Goal: Task Accomplishment & Management: Manage account settings

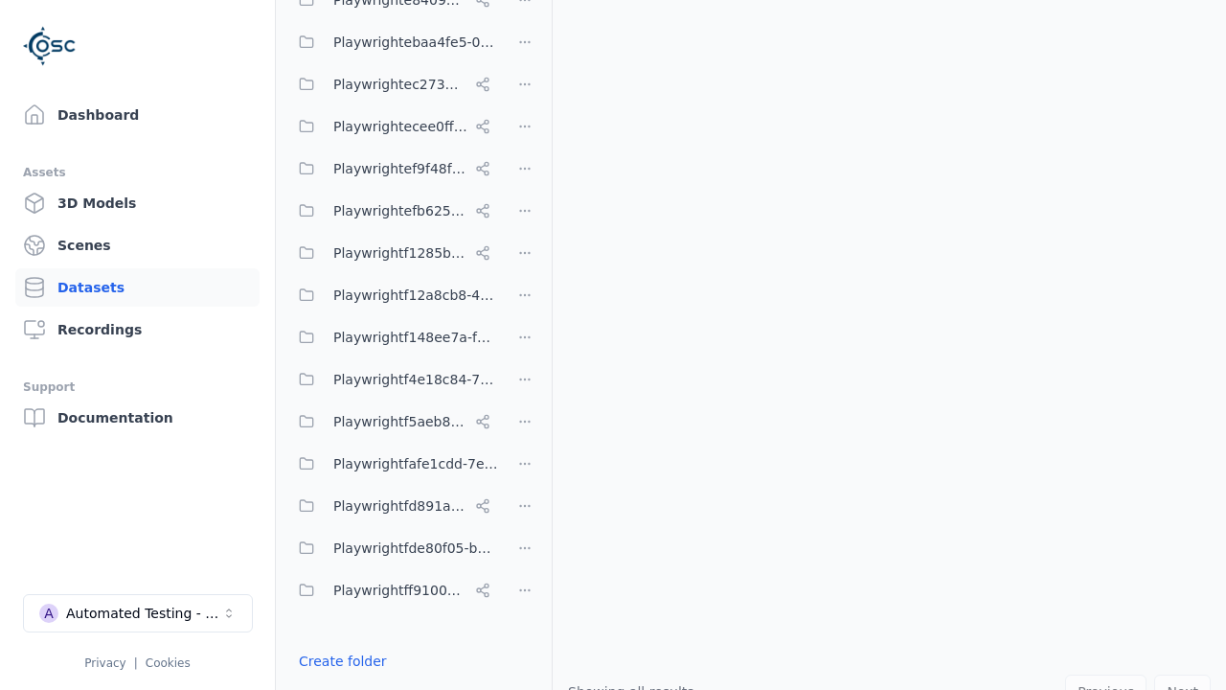
click at [336, 678] on button "Done editing" at bounding box center [341, 695] width 109 height 34
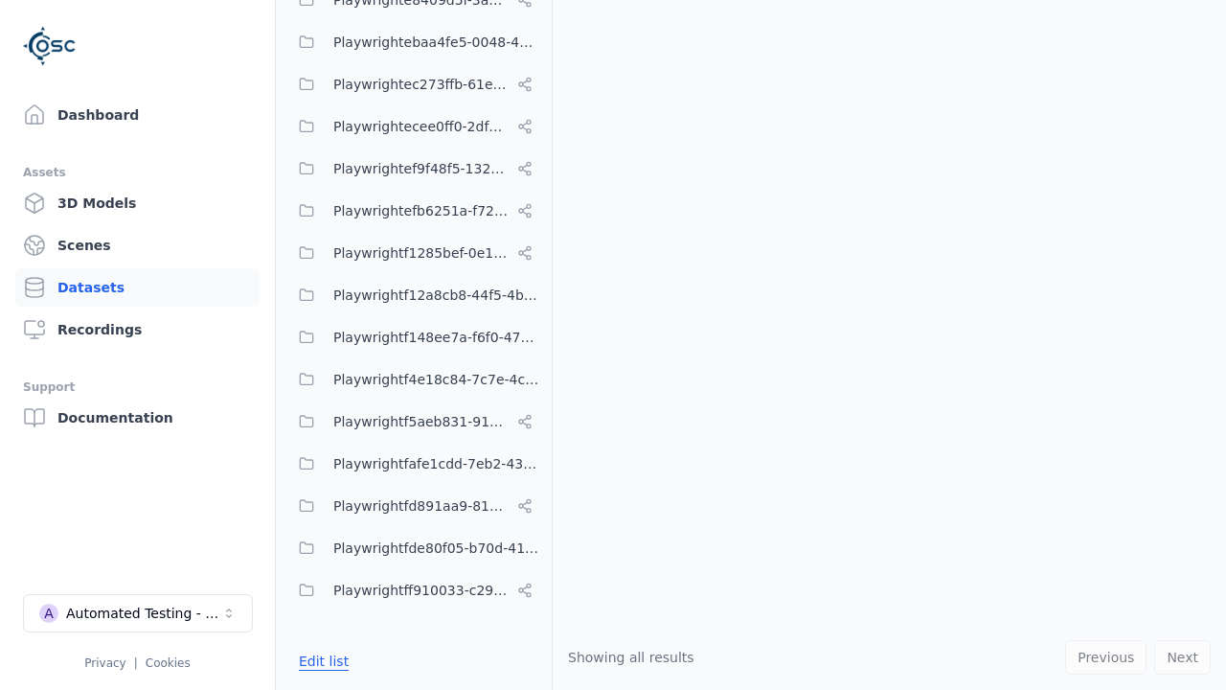
scroll to position [10329, 0]
click at [137, 287] on link "Datasets" at bounding box center [137, 287] width 244 height 38
click at [320, 661] on button "Edit list" at bounding box center [323, 661] width 73 height 34
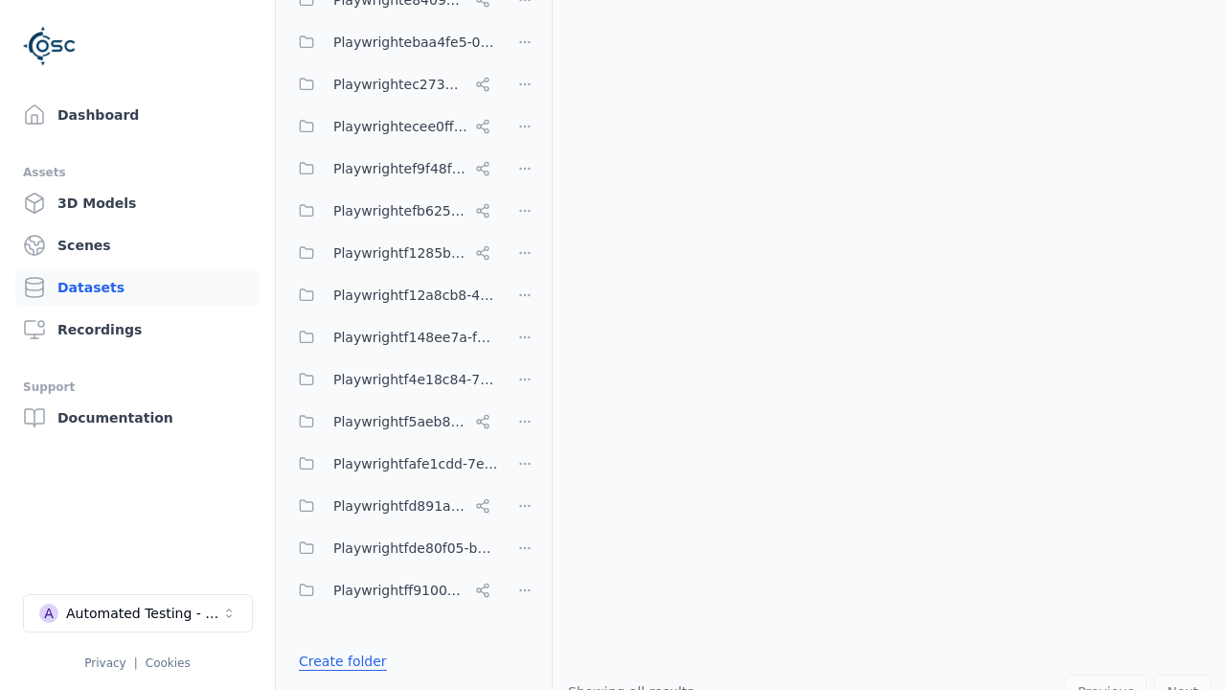
click at [336, 661] on link "Create folder" at bounding box center [343, 661] width 88 height 19
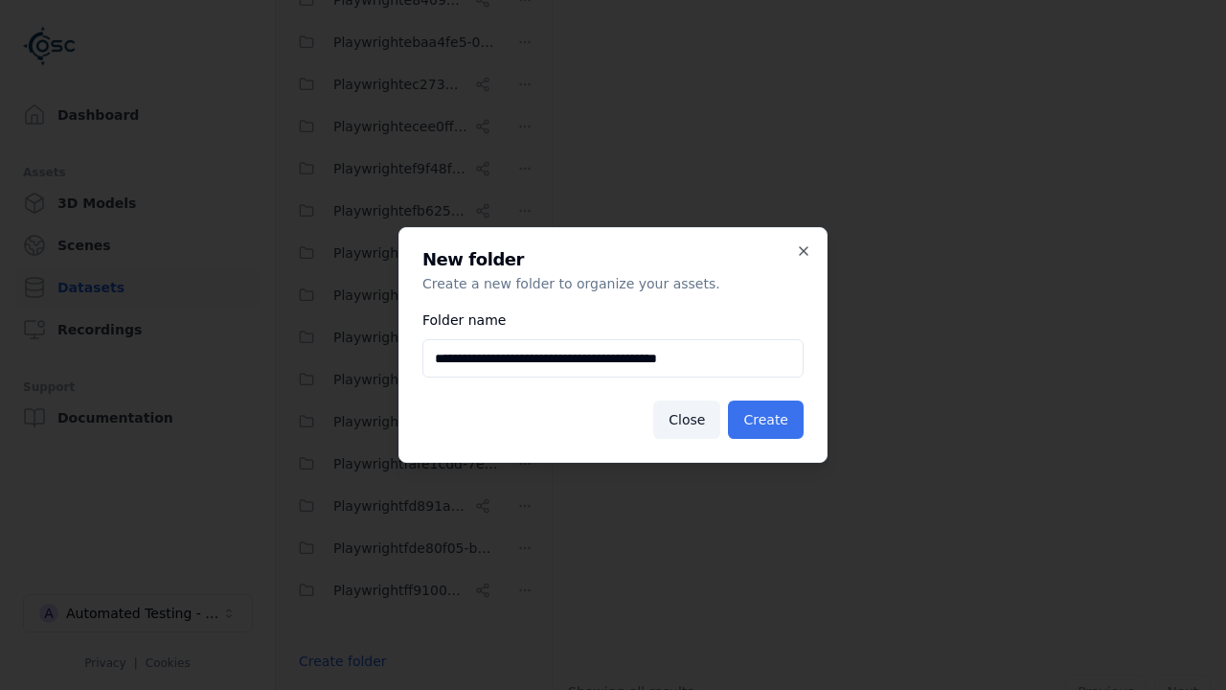
type input "**********"
click at [769, 420] on button "Create" at bounding box center [766, 419] width 76 height 38
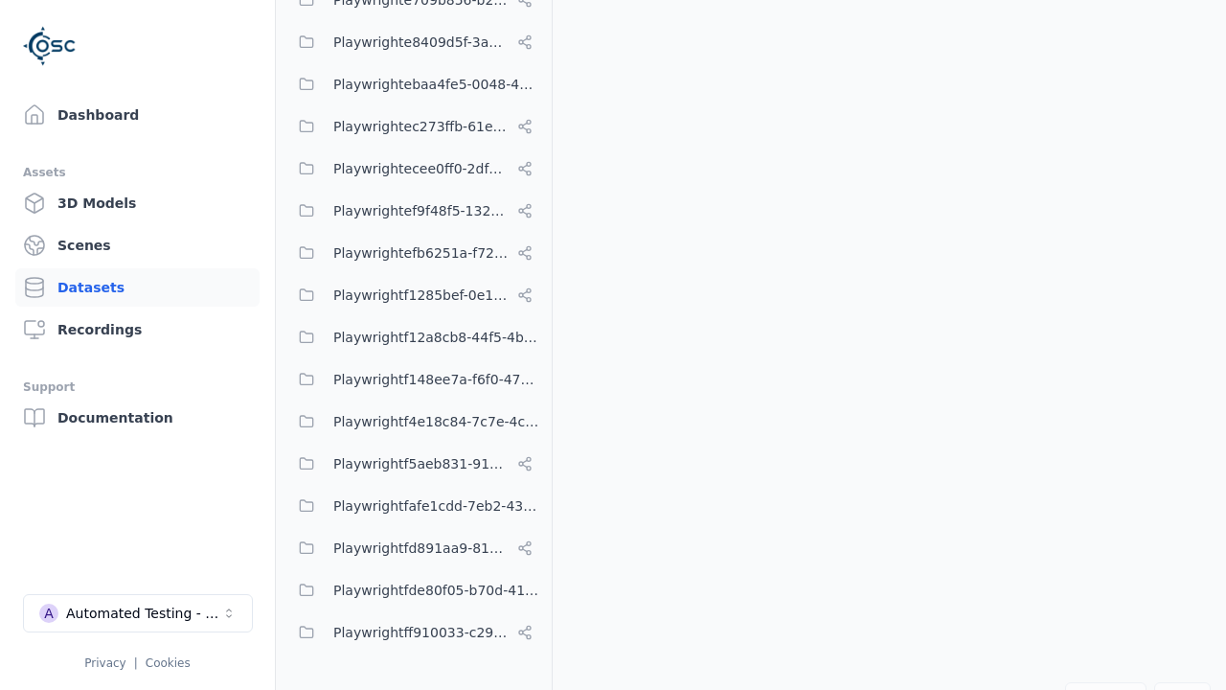
scroll to position [10371, 0]
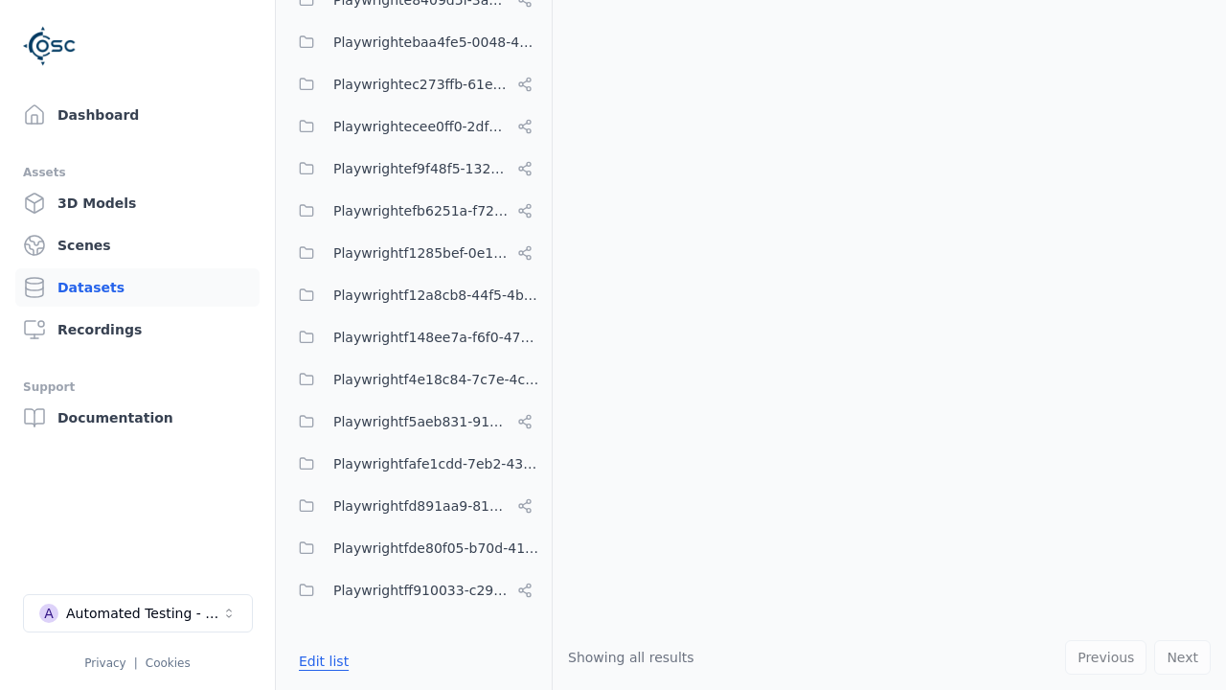
click at [320, 661] on button "Edit list" at bounding box center [323, 661] width 73 height 34
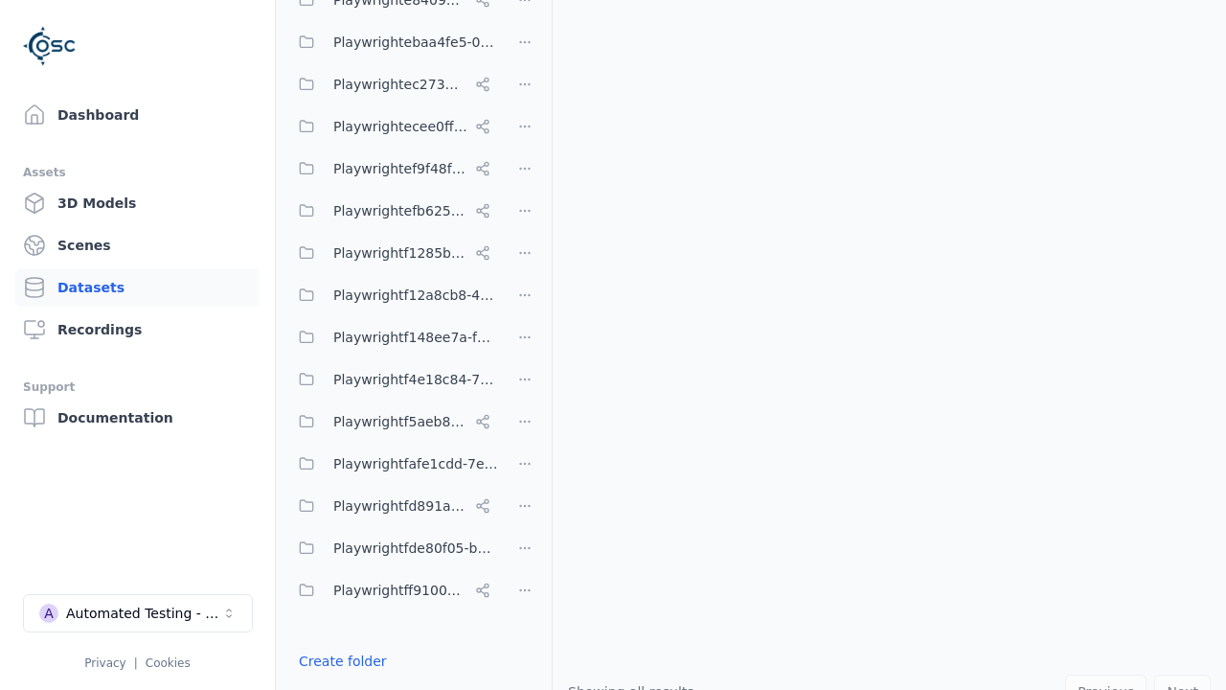
click at [525, 345] on html "Support Dashboard Assets 3D Models Scenes Datasets Recordings Support Documenta…" at bounding box center [613, 345] width 1226 height 690
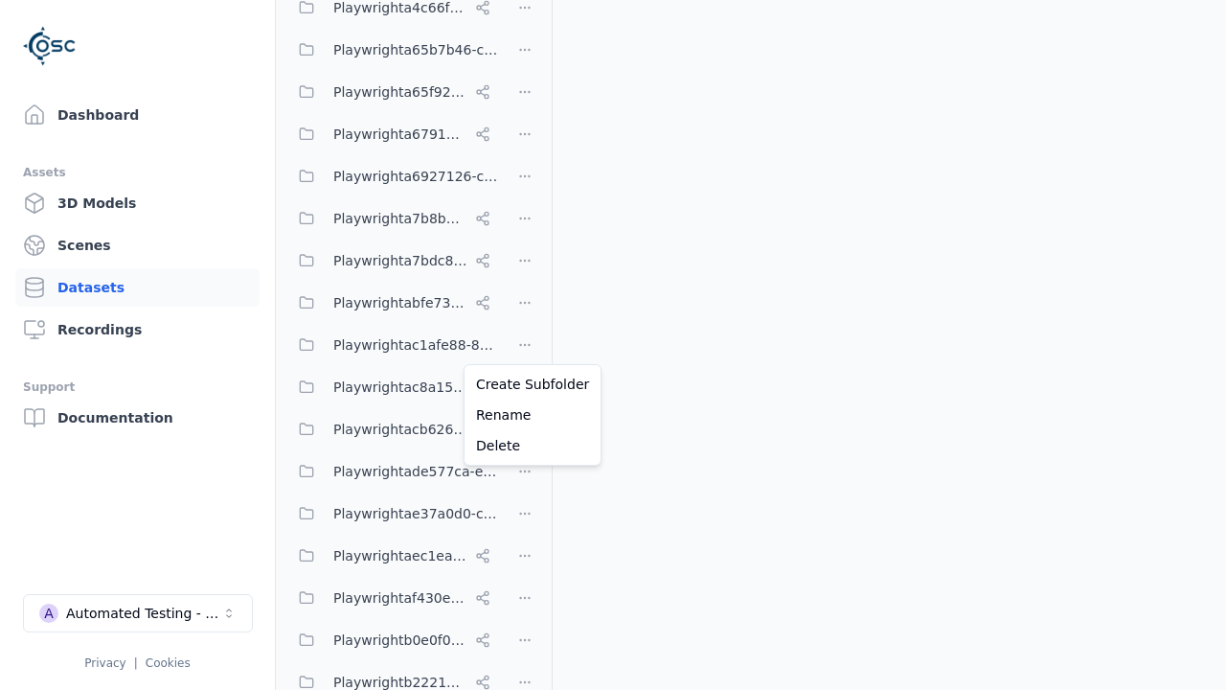
click at [613, 345] on html "Support Dashboard Assets 3D Models Scenes Datasets Recordings Support Documenta…" at bounding box center [613, 345] width 1226 height 690
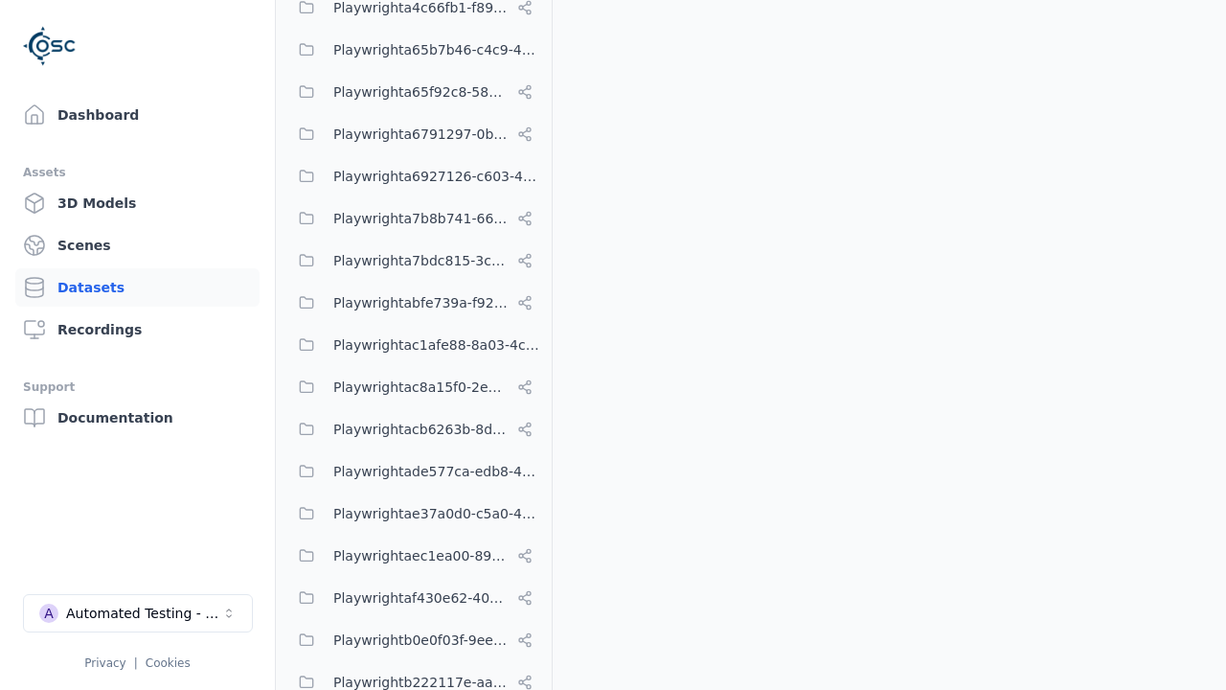
scroll to position [10371, 0]
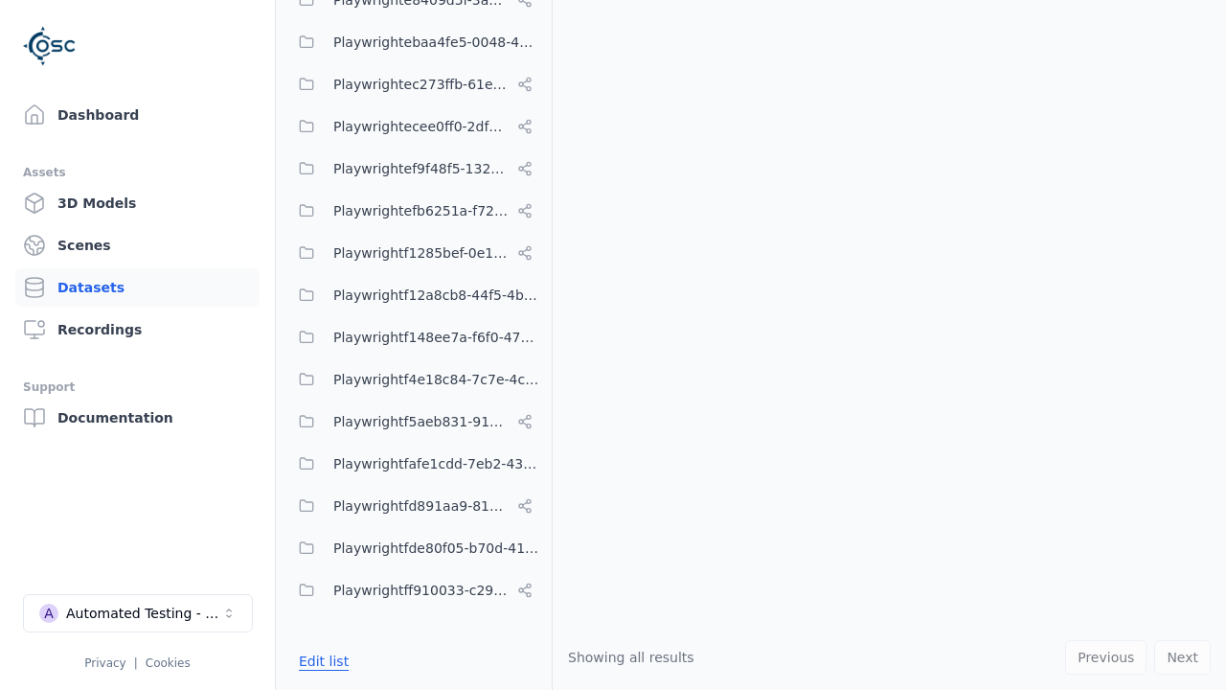
click at [320, 661] on button "Edit list" at bounding box center [323, 661] width 73 height 34
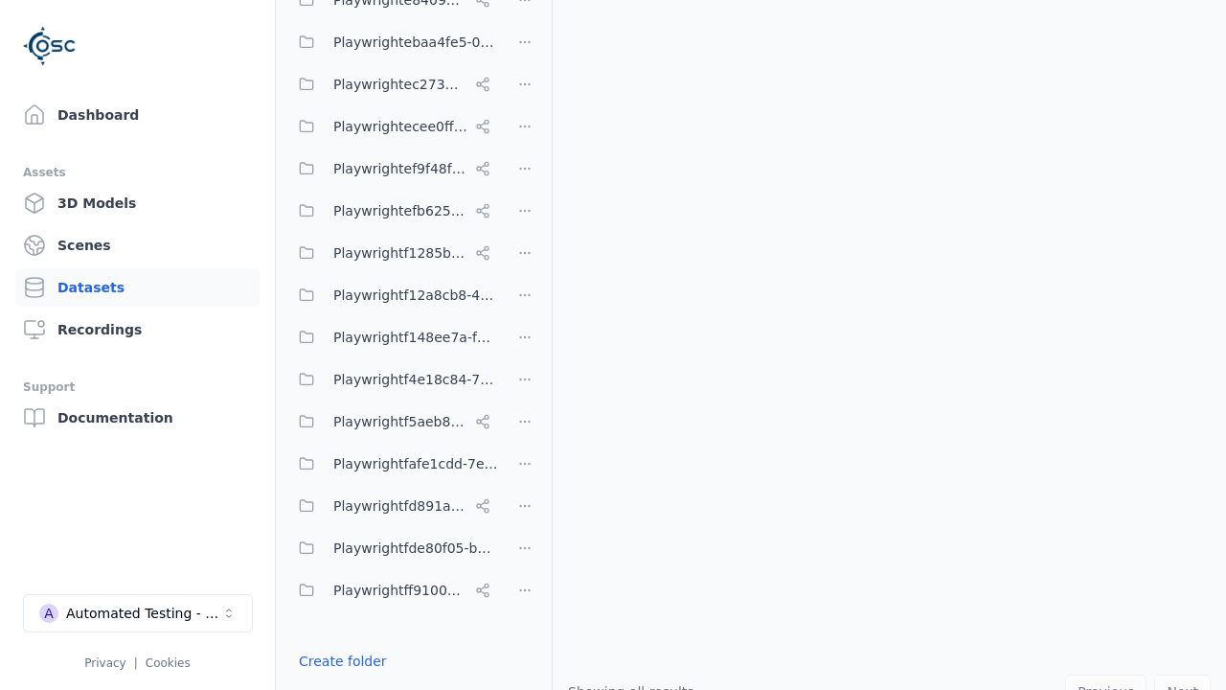
click at [525, 345] on html "Support Dashboard Assets 3D Models Scenes Datasets Recordings Support Documenta…" at bounding box center [613, 345] width 1226 height 690
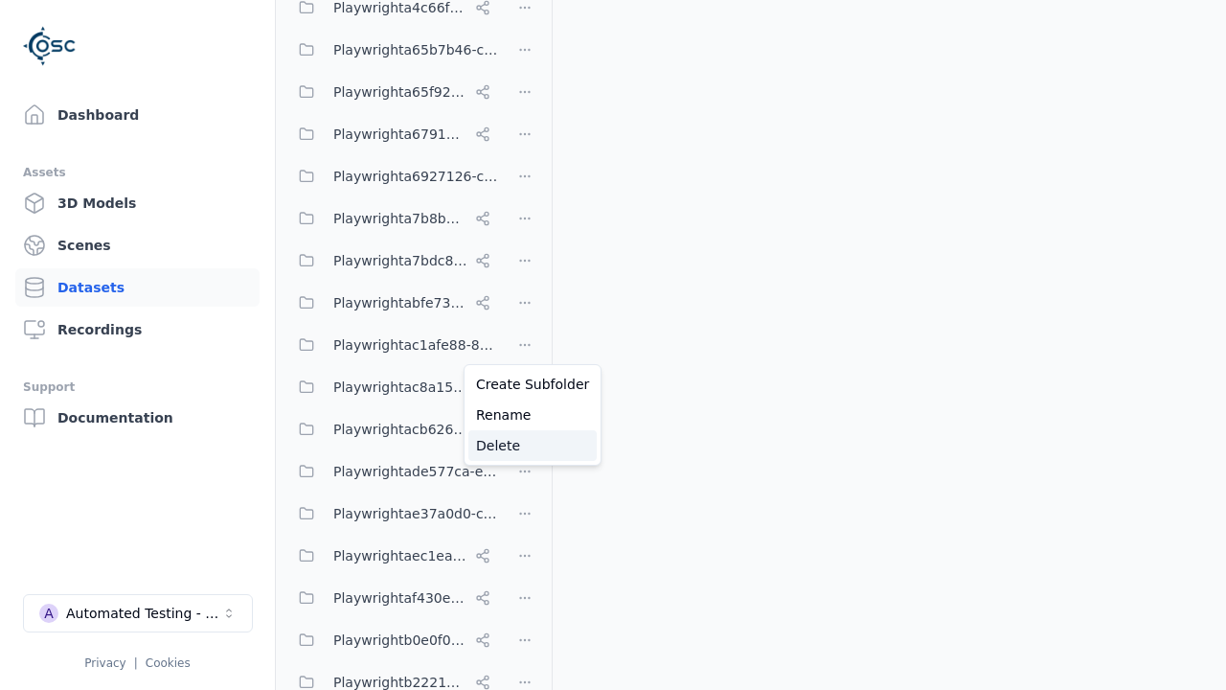
click at [525, 446] on div "Delete" at bounding box center [533, 445] width 128 height 31
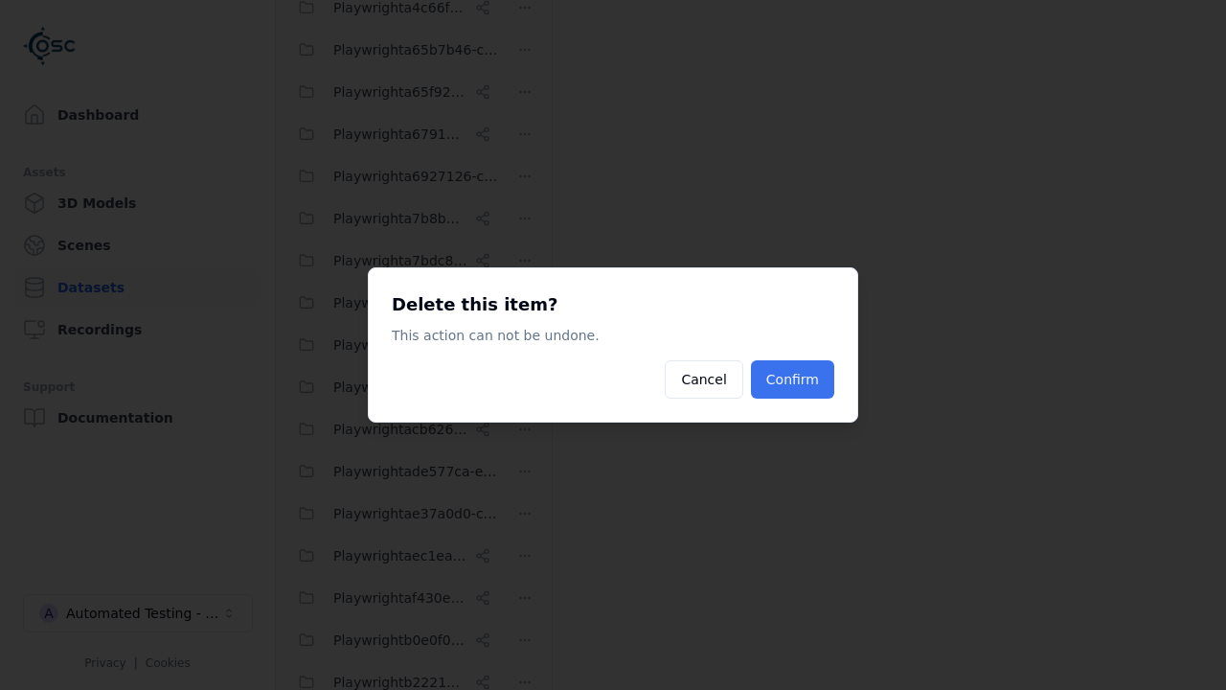
click at [795, 379] on button "Confirm" at bounding box center [792, 379] width 83 height 38
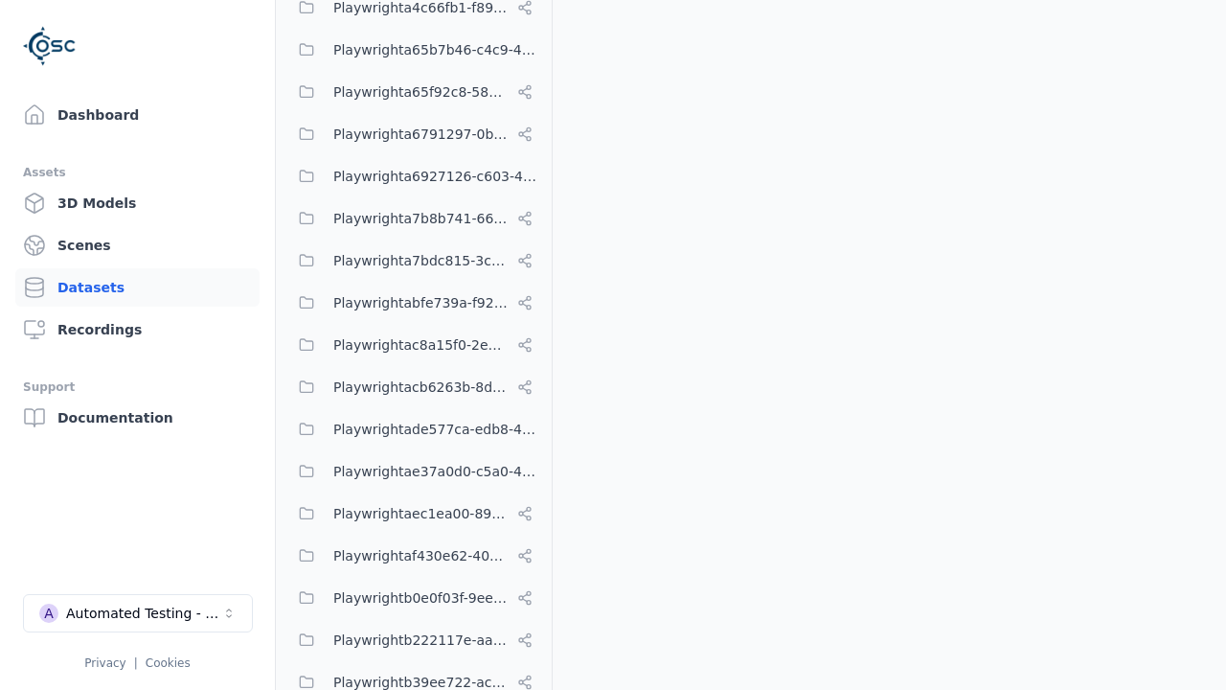
scroll to position [10329, 0]
